Goal: Task Accomplishment & Management: Use online tool/utility

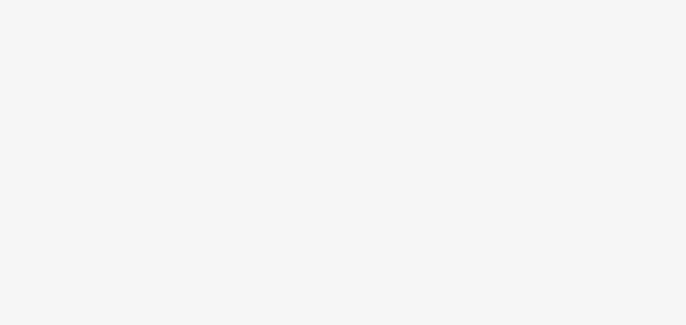
select select "47c37c18-910e-43a3-bb91-a2beb2847406"
select select "b1b940d3-d05b-48b5-821e-f328c33b988b"
select select "ac009755-aa48-4799-8050-7a339a378eb8"
select select "72d91114-7b95-43df-950f-d064ccca4203"
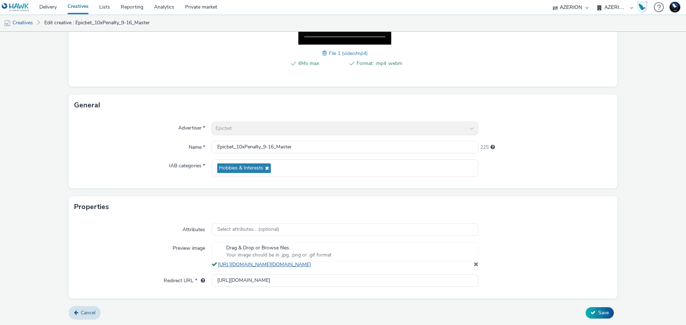
scroll to position [156, 0]
click at [314, 263] on link "[URL][DOMAIN_NAME][DOMAIN_NAME]" at bounding box center [266, 264] width 96 height 7
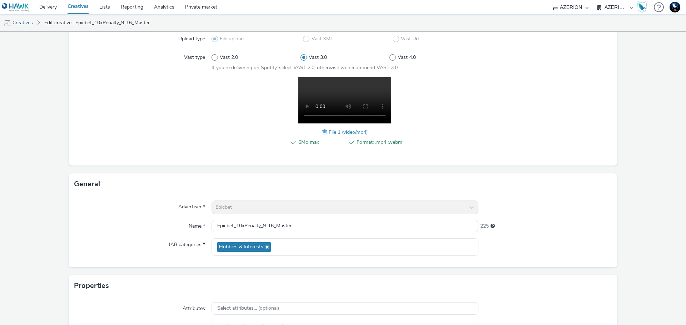
scroll to position [0, 0]
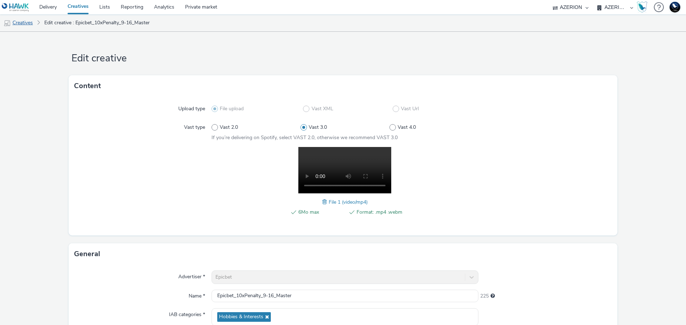
click at [29, 23] on link "Creatives" at bounding box center [18, 22] width 36 height 17
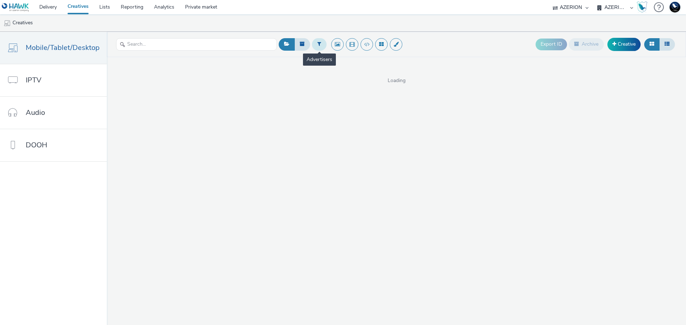
click at [319, 45] on icon at bounding box center [319, 43] width 4 height 5
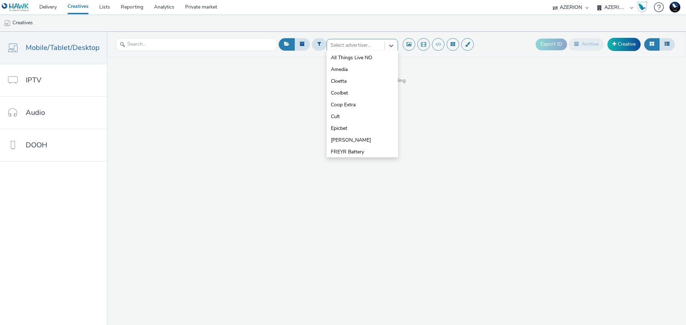
click at [360, 47] on div at bounding box center [355, 45] width 50 height 9
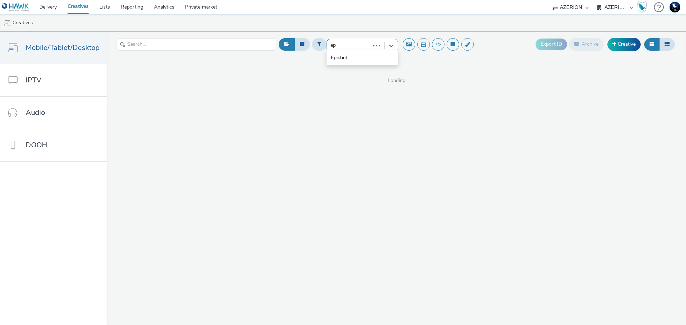
type input "epi"
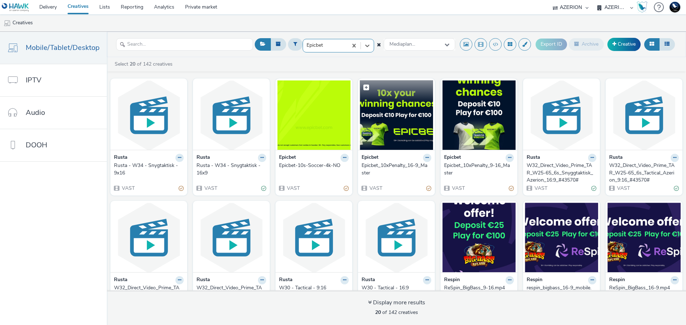
click at [401, 125] on img at bounding box center [396, 115] width 73 height 70
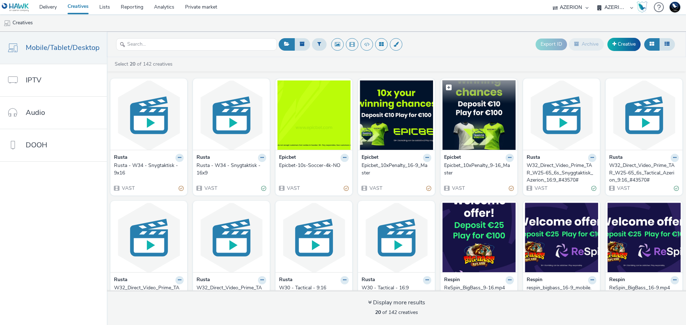
click at [457, 96] on figcaption at bounding box center [478, 91] width 73 height 23
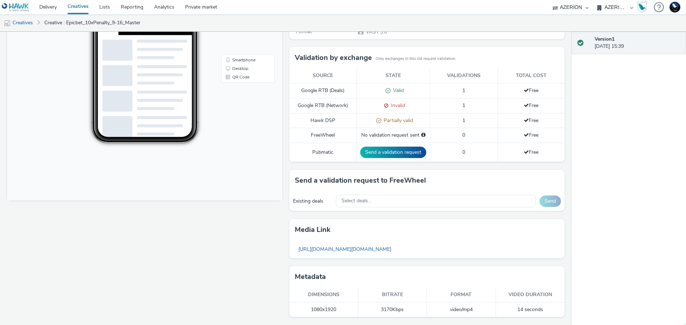
scroll to position [177, 0]
click at [395, 246] on link "[URL][DOMAIN_NAME][DOMAIN_NAME]" at bounding box center [345, 249] width 100 height 14
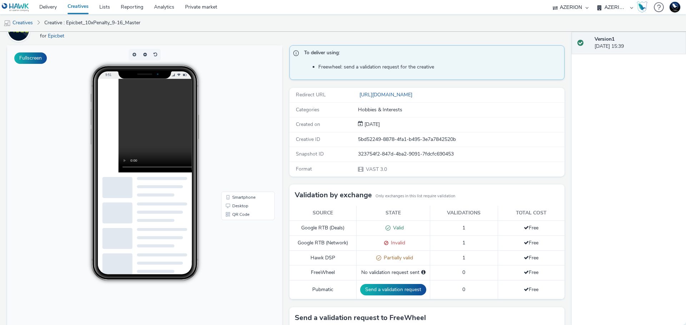
scroll to position [0, 0]
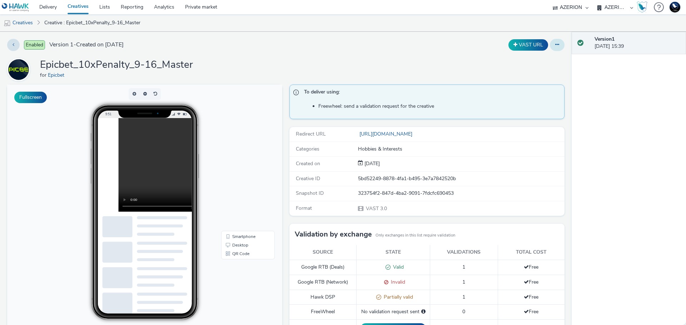
click at [555, 46] on icon at bounding box center [557, 44] width 4 height 5
drag, startPoint x: 428, startPoint y: 138, endPoint x: 429, endPoint y: 132, distance: 5.9
click at [415, 136] on link "[URL][DOMAIN_NAME]" at bounding box center [386, 134] width 57 height 7
click at [415, 135] on link "[URL][DOMAIN_NAME]" at bounding box center [386, 134] width 57 height 7
click at [11, 45] on button at bounding box center [13, 45] width 13 height 12
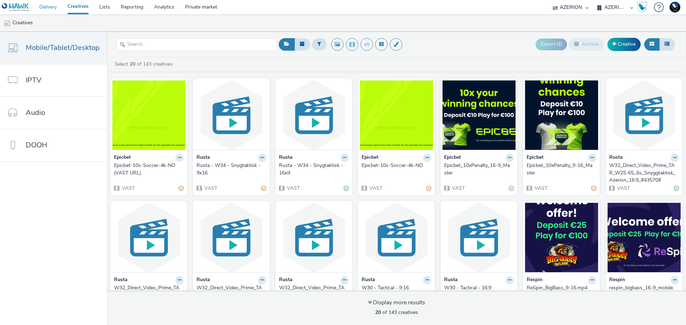
click at [55, 8] on link "Delivery" at bounding box center [48, 7] width 28 height 14
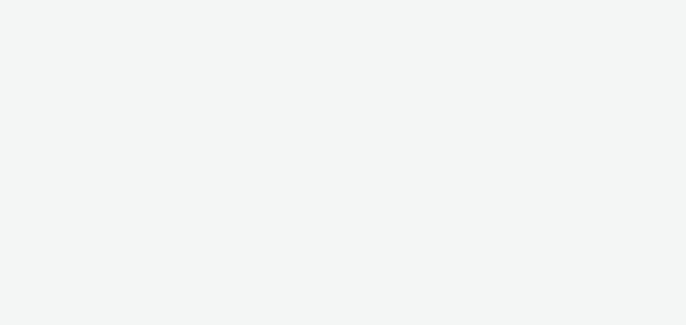
select select "ac009755-aa48-4799-8050-7a339a378eb8"
select select "72d91114-7b95-43df-950f-d064ccca4203"
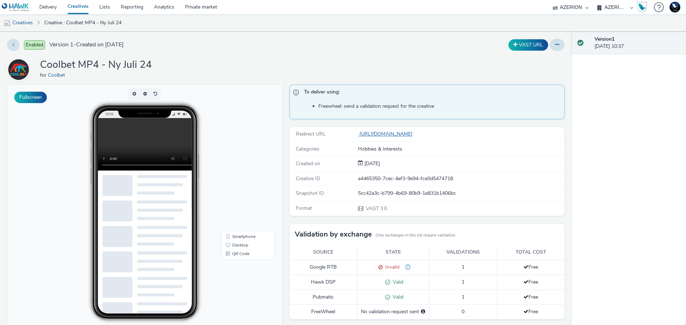
click at [415, 135] on link "https://track.adform.net/C/?bn=63332413" at bounding box center [386, 134] width 57 height 7
